Goal: Transaction & Acquisition: Purchase product/service

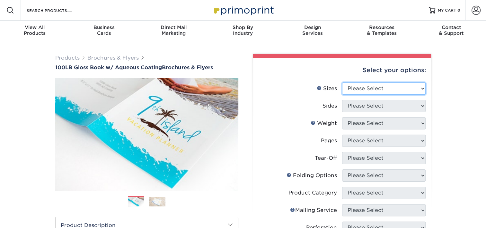
click at [389, 87] on select "Please Select 3.5" x 8.5" 3.5" x 11" 3.67" x 8.5" 4" x 6" 4" x 8.5" 4" x 9" 4" …" at bounding box center [384, 88] width 84 height 12
select select "8.50x11.00"
click at [342, 82] on select "Please Select 3.5" x 8.5" 3.5" x 11" 3.67" x 8.5" 4" x 6" 4" x 8.5" 4" x 9" 4" …" at bounding box center [384, 88] width 84 height 12
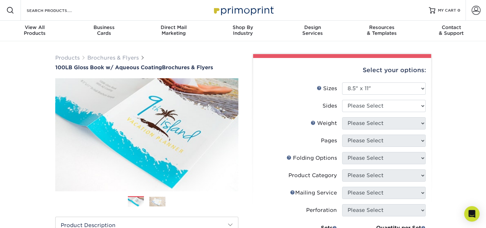
click at [461, 133] on div "Products Brochures & Flyers 100LB Gloss Book w/ Aqueous Coating Brochures & Fly…" at bounding box center [243, 212] width 486 height 343
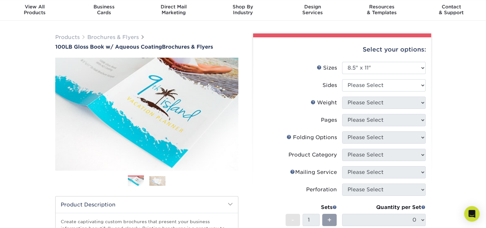
scroll to position [32, 0]
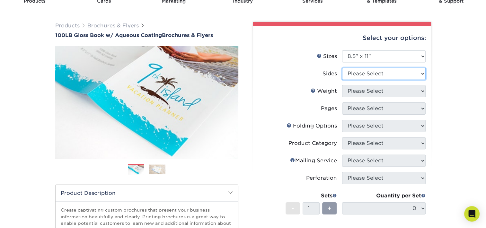
click at [358, 72] on select "Please Select Print Both Sides Print Front Only" at bounding box center [384, 74] width 84 height 12
select select "13abbda7-1d64-4f25-8bb2-c179b224825d"
click at [342, 68] on select "Please Select Print Both Sides Print Front Only" at bounding box center [384, 74] width 84 height 12
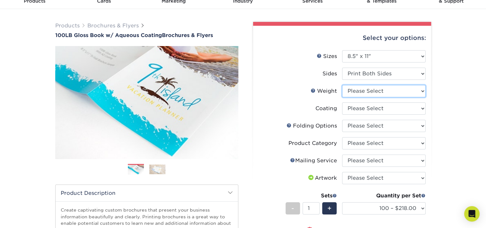
click at [358, 93] on select "Please Select 100LB" at bounding box center [384, 91] width 84 height 12
click at [445, 157] on div "Products Brochures & Flyers 100LB Gloss Book w/ Aqueous Coating Brochures & Fly…" at bounding box center [243, 188] width 486 height 358
click at [229, 100] on link "Next" at bounding box center [229, 102] width 13 height 13
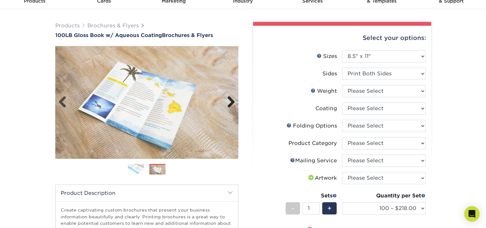
click at [229, 100] on link "Next" at bounding box center [229, 102] width 13 height 13
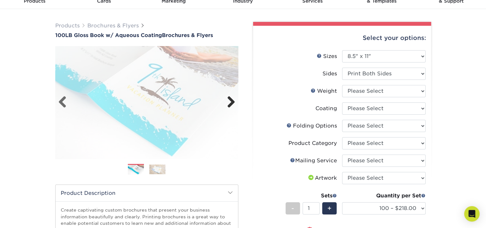
click at [229, 100] on link "Next" at bounding box center [229, 102] width 13 height 13
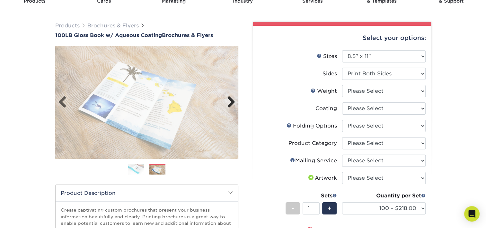
click at [229, 100] on link "Next" at bounding box center [229, 102] width 13 height 13
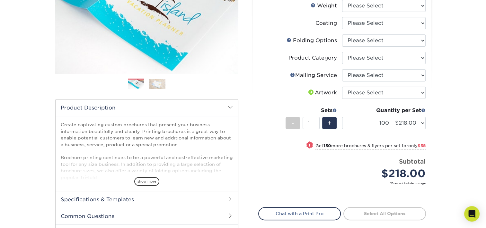
scroll to position [64, 0]
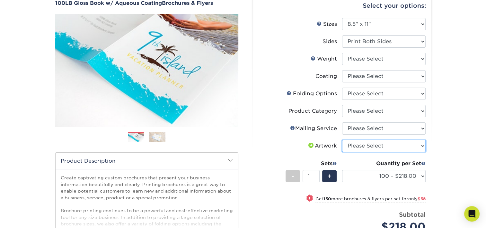
click at [354, 145] on select "Please Select I will upload files I need a design - $175" at bounding box center [384, 146] width 84 height 12
select select "upload"
click at [342, 140] on select "Please Select I will upload files I need a design - $175" at bounding box center [384, 146] width 84 height 12
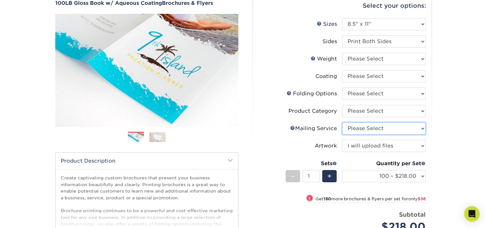
click at [391, 131] on select "Please Select No Direct Mailing Service No, I will mail/stamp/imprint Direct Ma…" at bounding box center [384, 128] width 84 height 12
select select "3e5e9bdd-d78a-4c28-a41d-fe1407925ca6"
click at [342, 122] on select "Please Select No Direct Mailing Service No, I will mail/stamp/imprint Direct Ma…" at bounding box center [384, 128] width 84 height 12
click at [373, 114] on select "Please Select Flyers and Brochures" at bounding box center [384, 111] width 84 height 12
select select "1a668080-6b7c-4174-b399-2c3833b27ef4"
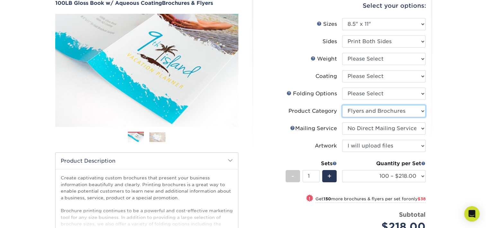
click at [342, 105] on select "Please Select Flyers and Brochures" at bounding box center [384, 111] width 84 height 12
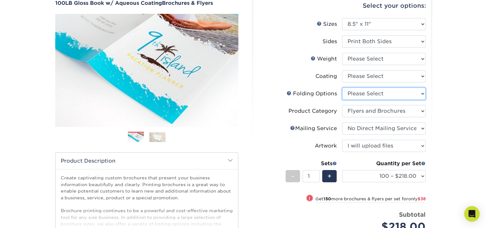
click at [372, 94] on select "Please Select FLAT - No Folding Accordion Fold Half-Fold (Vertical) Half-Fold (…" at bounding box center [384, 93] width 84 height 12
select select "9b1d5825-34d1-4721-9874-ed79abb003d7"
click at [342, 87] on select "Please Select FLAT - No Folding Accordion Fold Half-Fold (Vertical) Half-Fold (…" at bounding box center [384, 93] width 84 height 12
click at [370, 77] on select at bounding box center [384, 76] width 84 height 12
select select "-1"
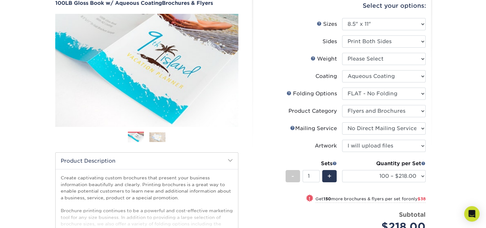
select select "-1"
select select
select select "-1"
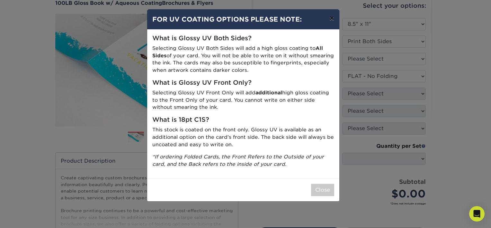
click at [332, 18] on button "×" at bounding box center [331, 18] width 15 height 18
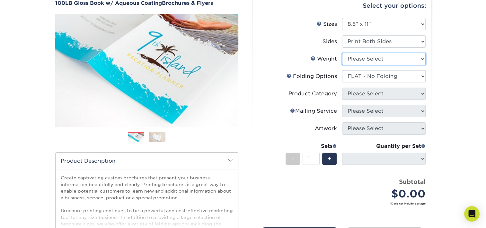
click at [401, 58] on select "Please Select 100LB" at bounding box center [384, 59] width 84 height 12
select select "100LB"
click at [342, 53] on select "Please Select 100LB" at bounding box center [384, 59] width 84 height 12
select select "-1"
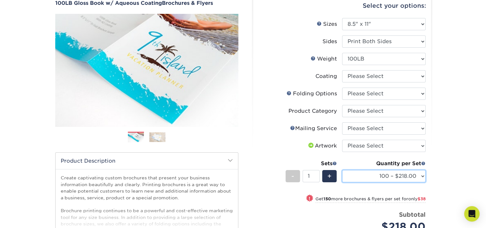
click at [408, 177] on select "100 – $218.00 250 – $256.00 500 – $269.00 1000 – $304.00 2000 – $387.00 2500 – …" at bounding box center [384, 176] width 84 height 12
select select "500 – $269.00"
click at [342, 170] on select "100 – $218.00 250 – $256.00 500 – $269.00 1000 – $304.00 2000 – $387.00 2500 – …" at bounding box center [384, 176] width 84 height 12
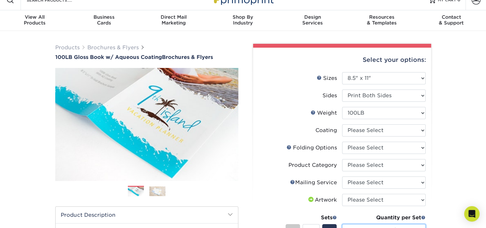
scroll to position [0, 0]
